Goal: Transaction & Acquisition: Subscribe to service/newsletter

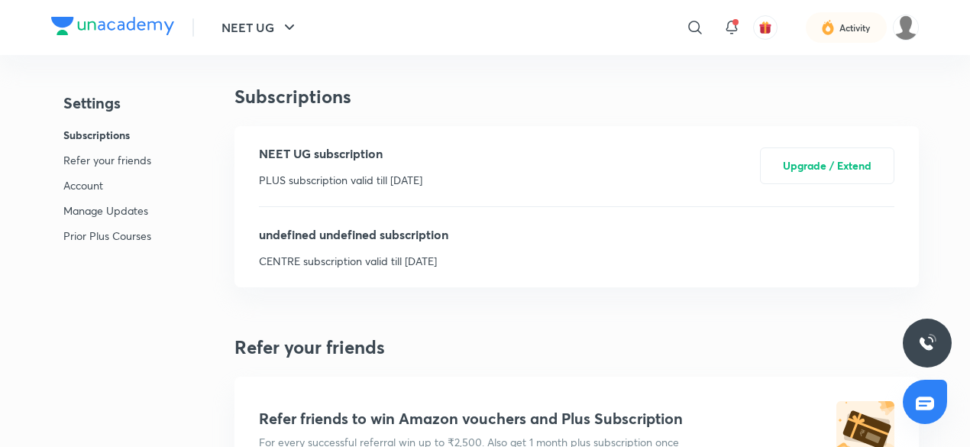
click at [134, 18] on img at bounding box center [112, 26] width 123 height 18
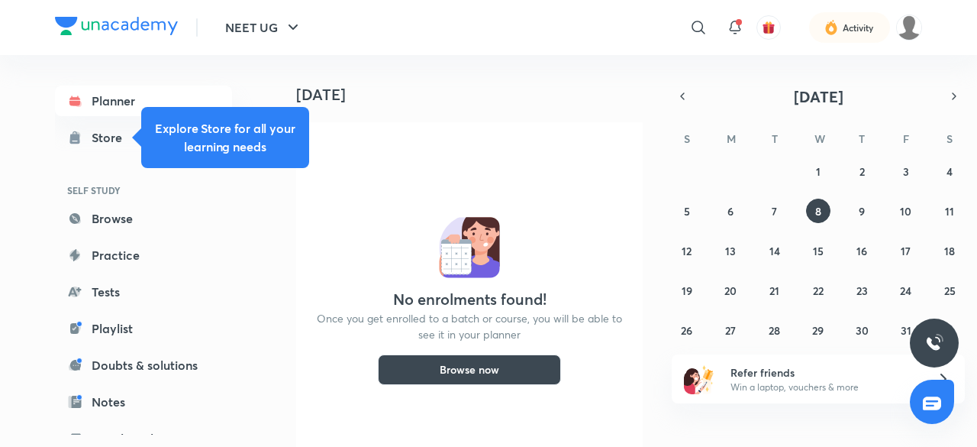
click at [162, 20] on img at bounding box center [116, 26] width 123 height 18
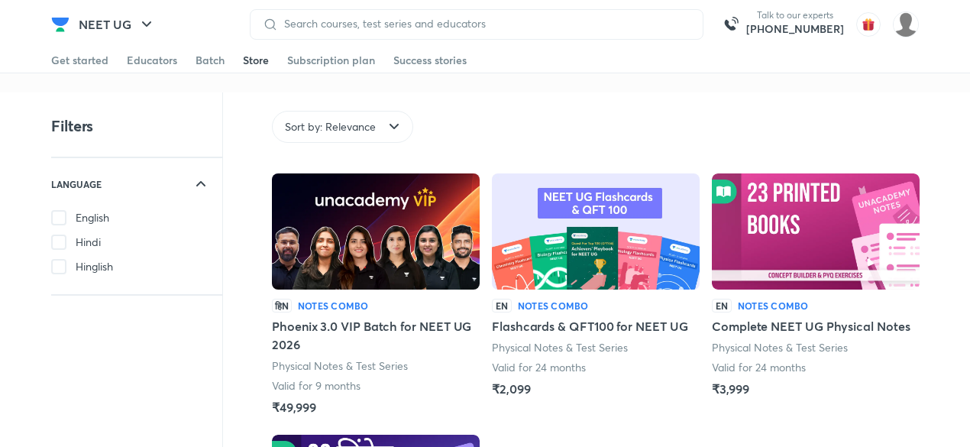
click at [254, 63] on div "Store" at bounding box center [256, 60] width 26 height 15
click at [250, 57] on div "Store" at bounding box center [256, 60] width 26 height 15
click at [250, 62] on div "Store" at bounding box center [256, 60] width 26 height 15
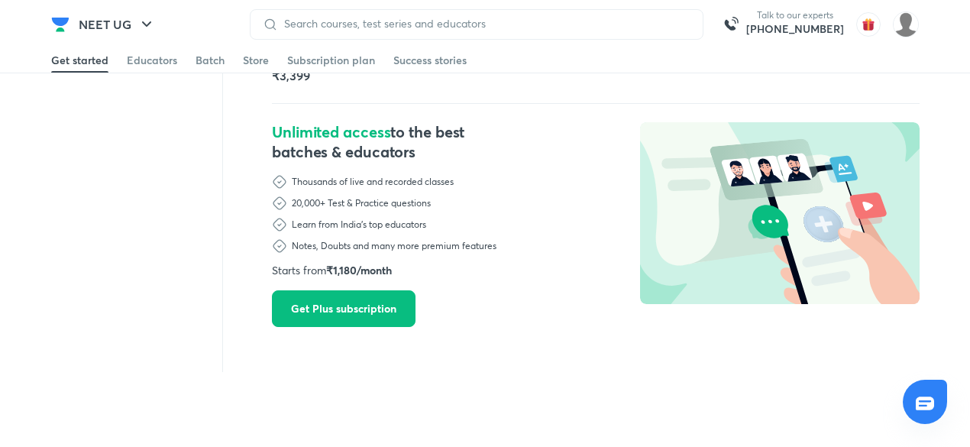
scroll to position [575, 0]
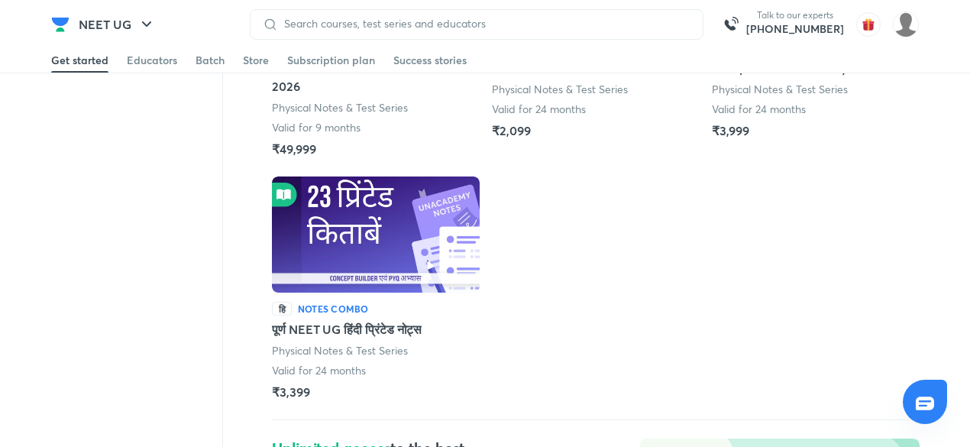
click at [515, 270] on div "हिN Notes Combo Phoenix 3.0 VIP Batch for NEET UG 2026 Physical Notes & Test Se…" at bounding box center [596, 301] width 648 height 773
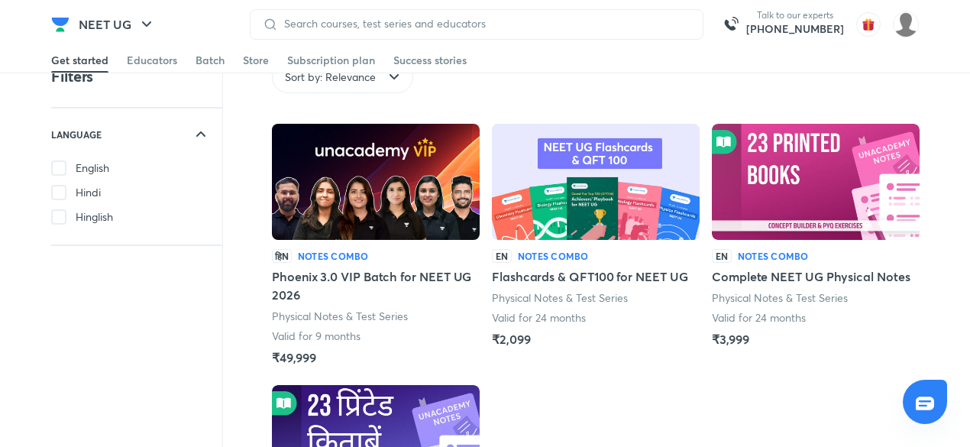
scroll to position [0, 0]
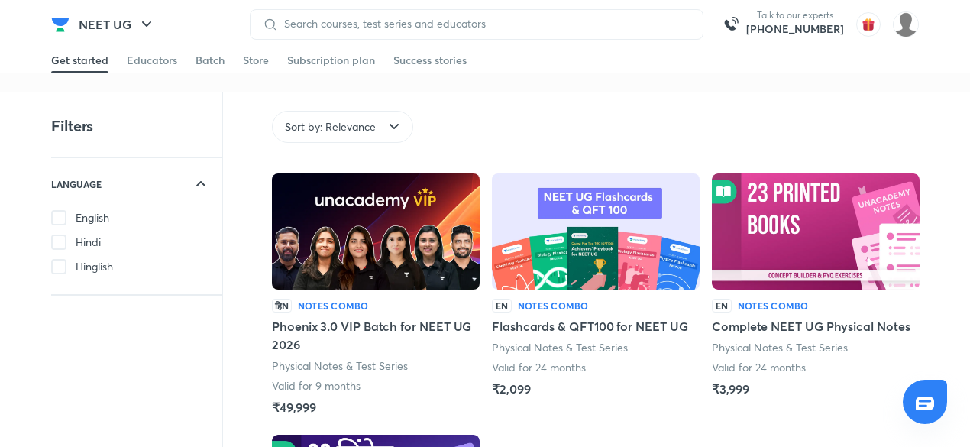
click at [397, 121] on icon at bounding box center [394, 127] width 18 height 18
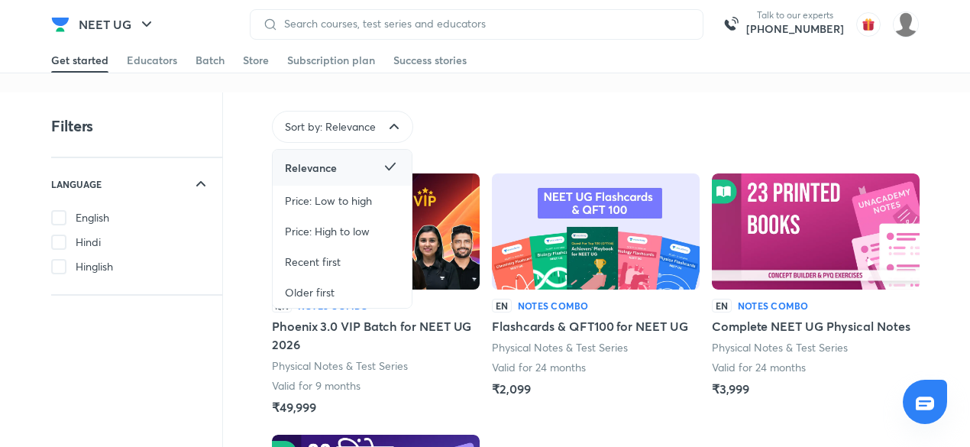
click at [381, 161] on icon at bounding box center [390, 166] width 18 height 18
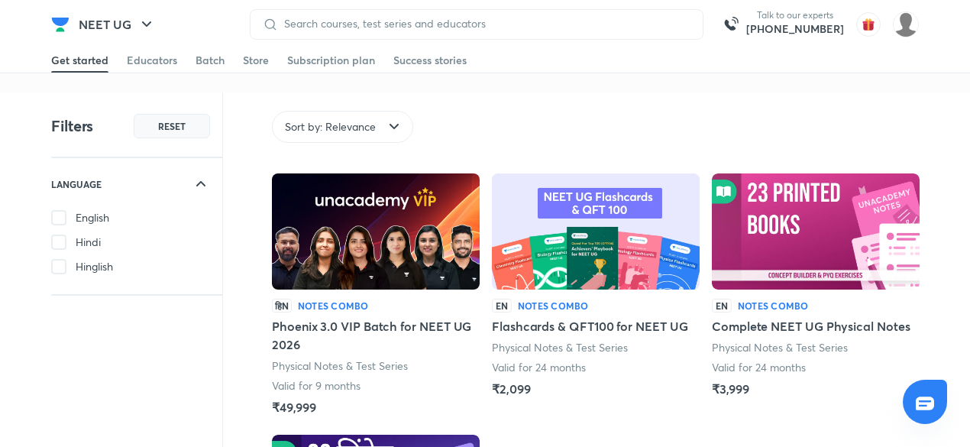
click at [175, 120] on span "RESET" at bounding box center [171, 126] width 27 height 12
click at [200, 182] on icon at bounding box center [200, 183] width 9 height 5
click at [360, 59] on div "Subscription plan" at bounding box center [331, 60] width 88 height 15
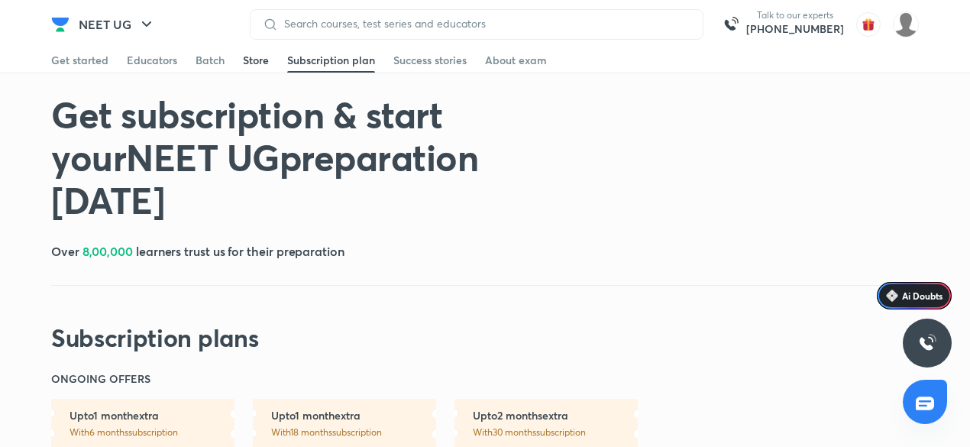
click at [244, 62] on div "Store" at bounding box center [256, 60] width 26 height 15
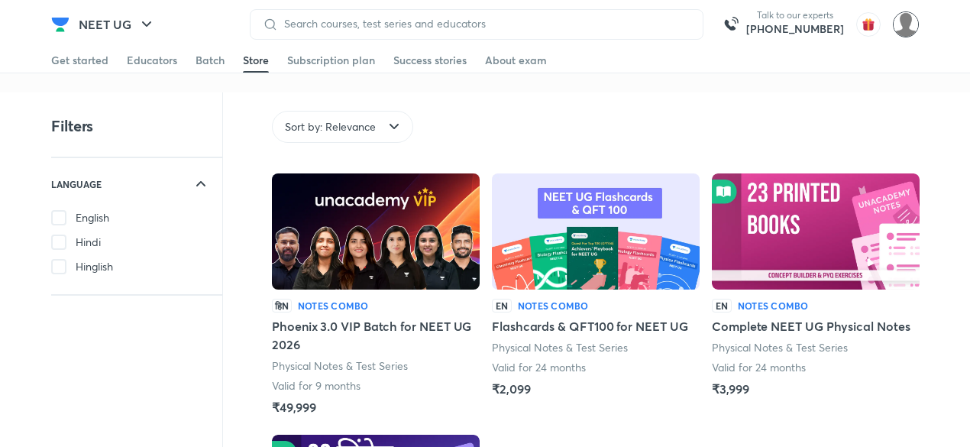
click at [907, 26] on img at bounding box center [906, 24] width 26 height 26
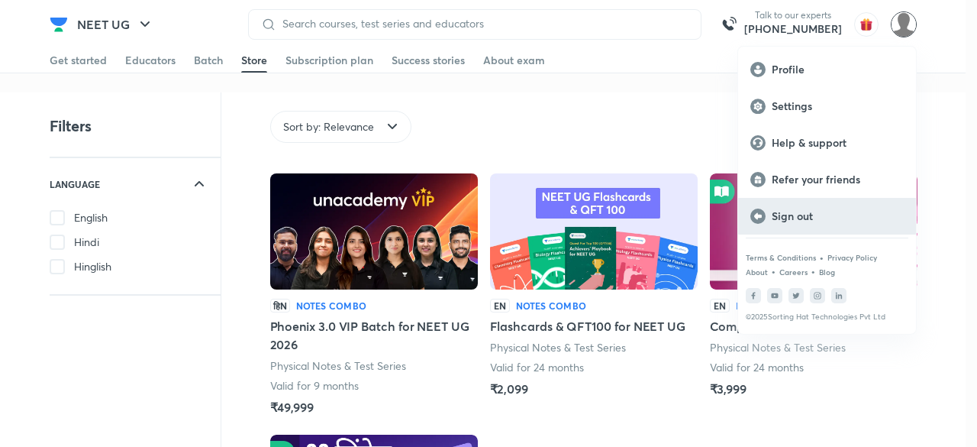
click at [780, 218] on p "Sign out" at bounding box center [838, 216] width 132 height 14
